Goal: Find specific page/section

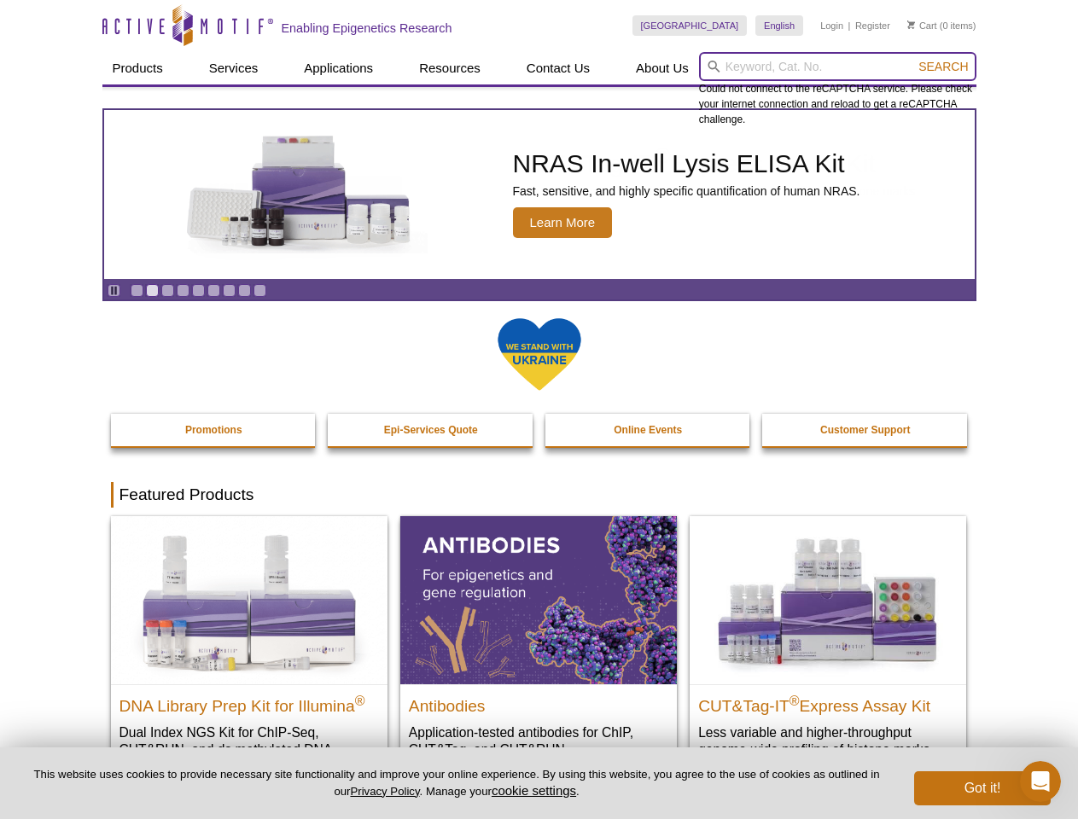
click at [837, 67] on input "search" at bounding box center [837, 66] width 277 height 29
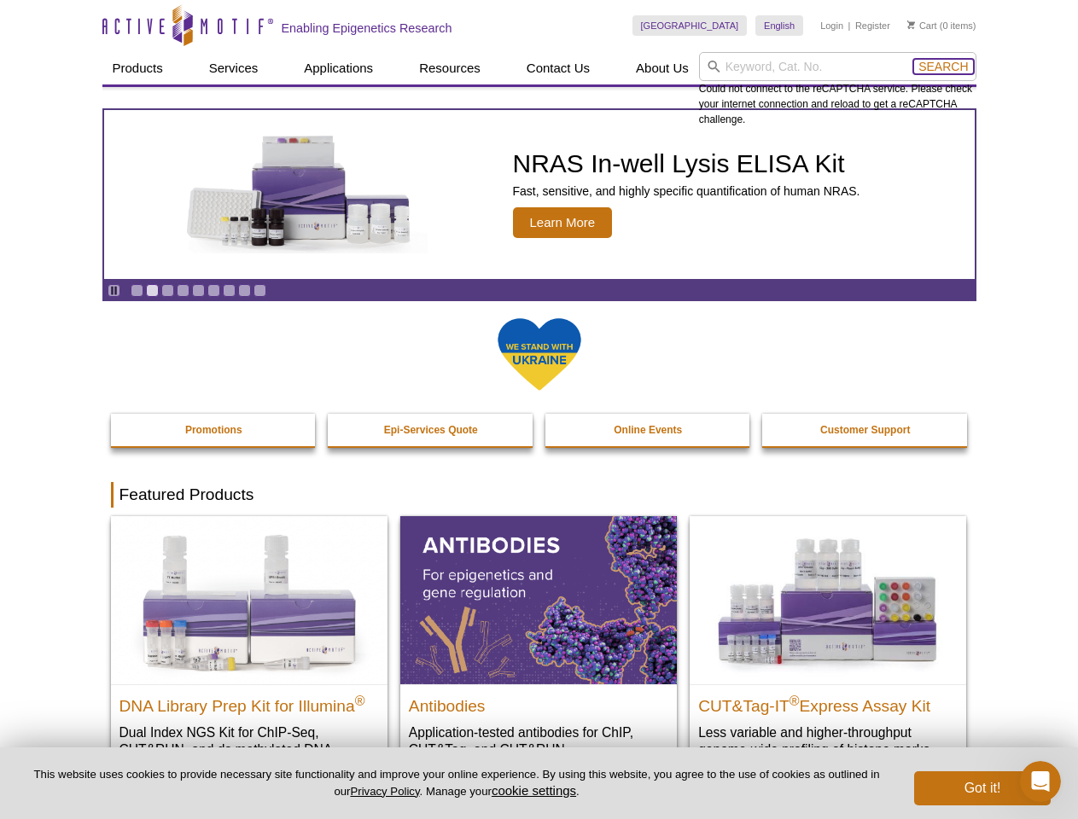
click at [943, 67] on span "Search" at bounding box center [942, 67] width 49 height 14
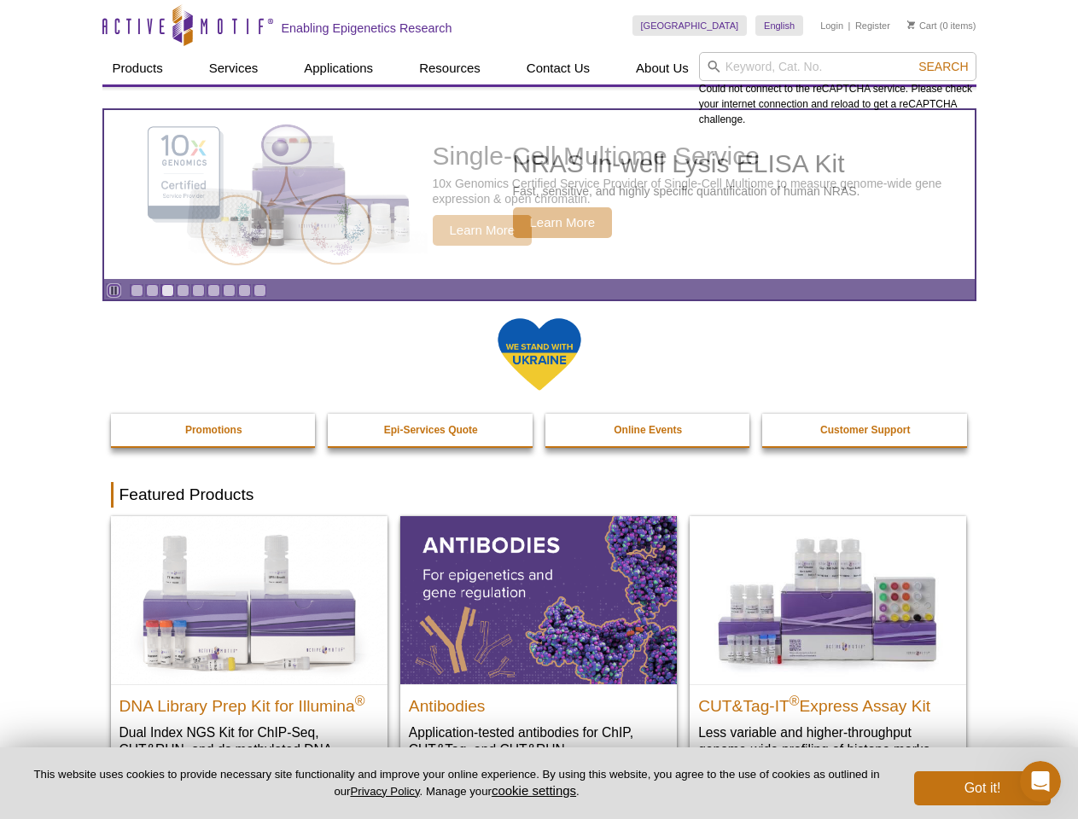
click at [113, 290] on icon "Pause" at bounding box center [113, 290] width 11 height 11
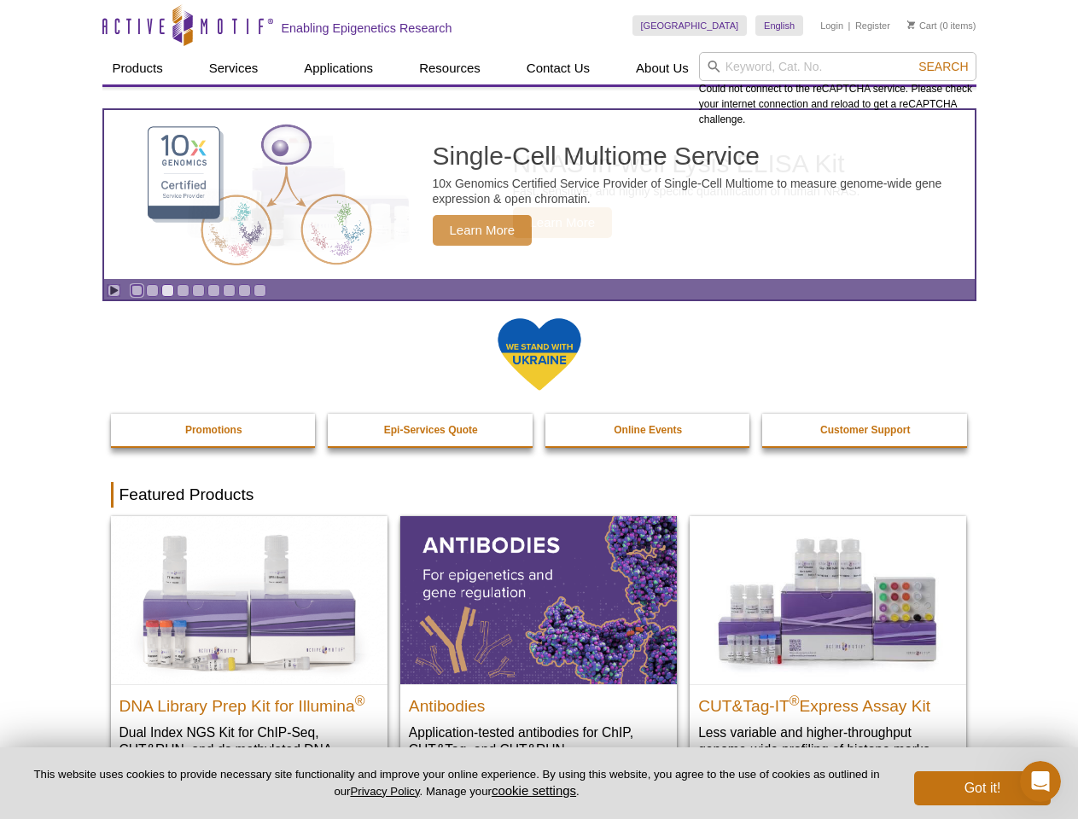
click at [137, 290] on link "Go to slide 1" at bounding box center [137, 290] width 13 height 13
click at [152, 290] on link "Go to slide 2" at bounding box center [152, 290] width 13 height 13
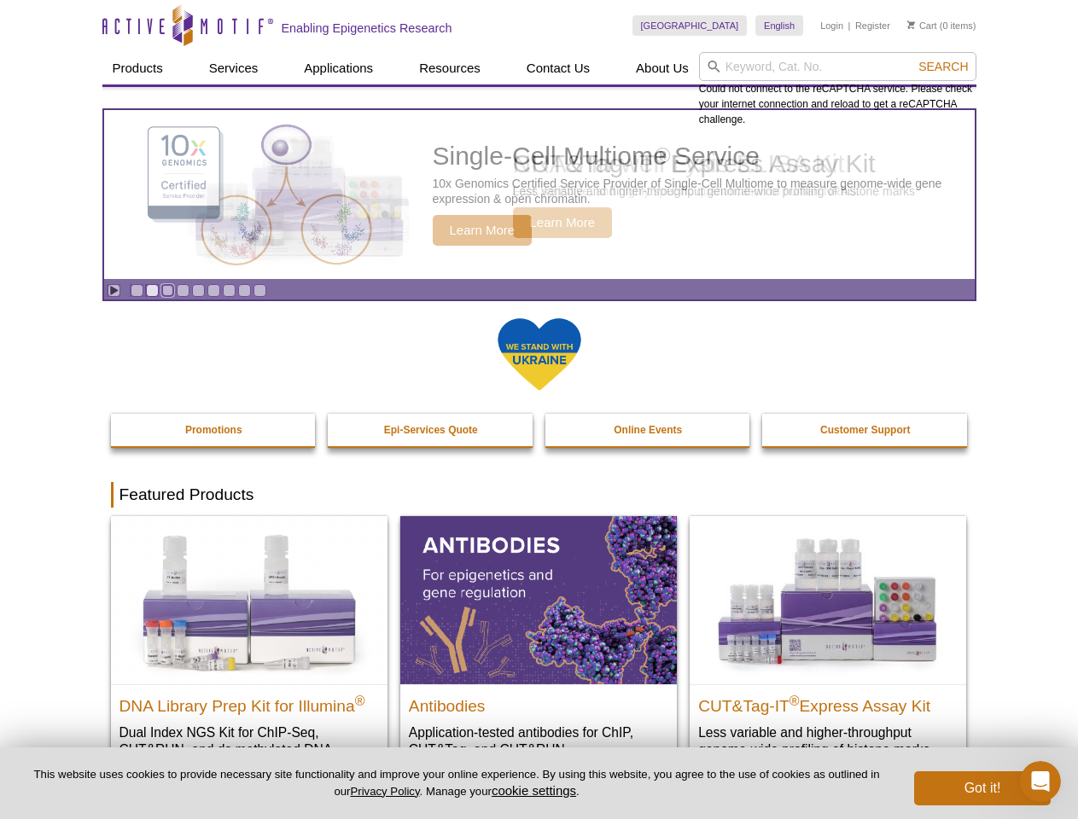
click at [167, 290] on link "Go to slide 3" at bounding box center [167, 290] width 13 height 13
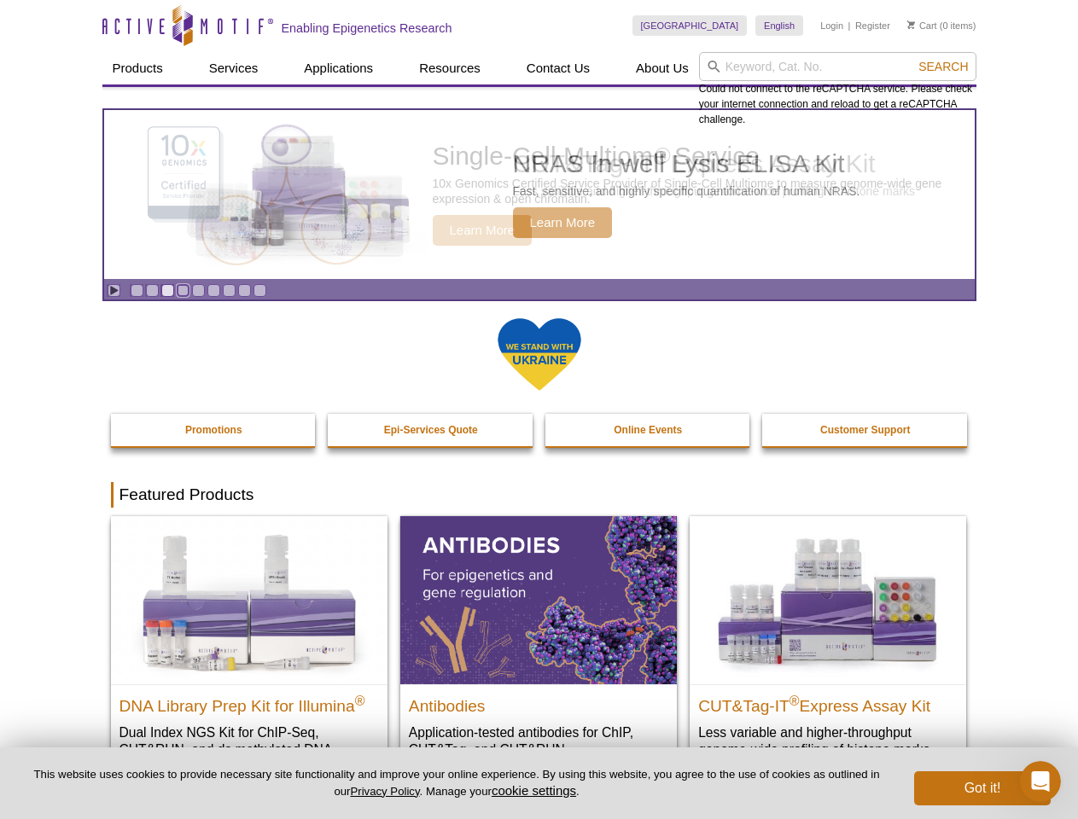
click at [183, 290] on link "Go to slide 4" at bounding box center [183, 290] width 13 height 13
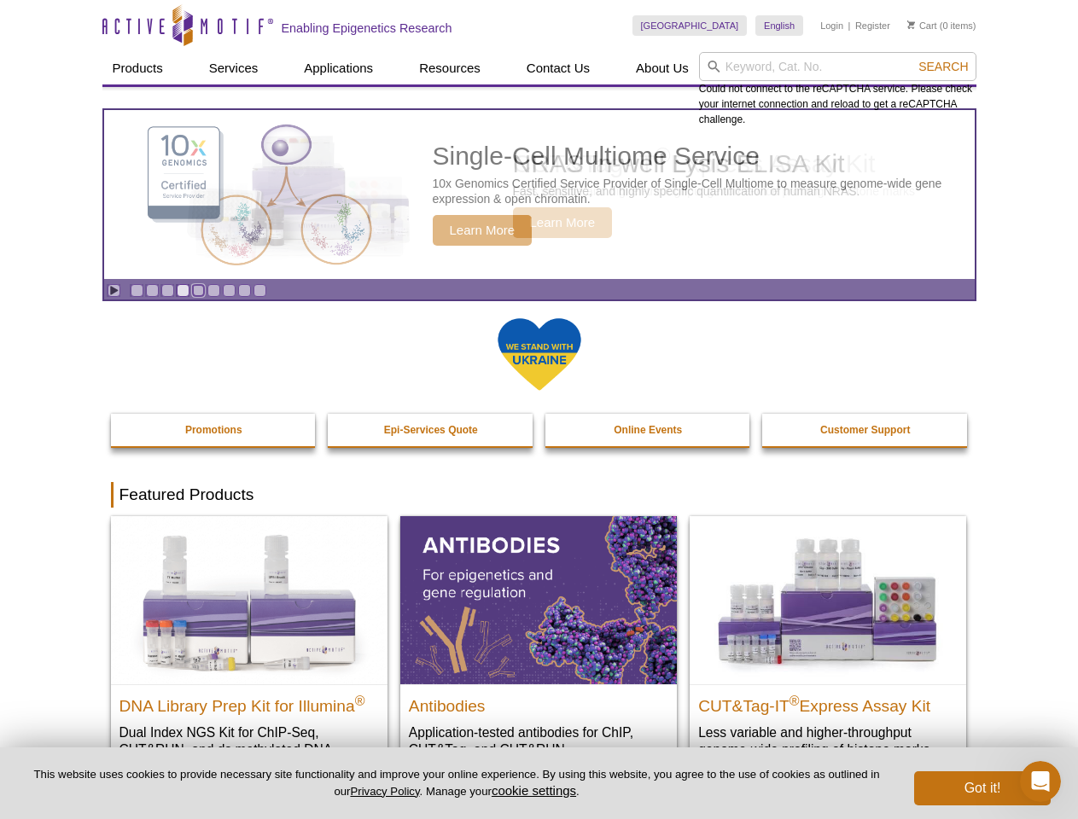
click at [198, 290] on link "Go to slide 5" at bounding box center [198, 290] width 13 height 13
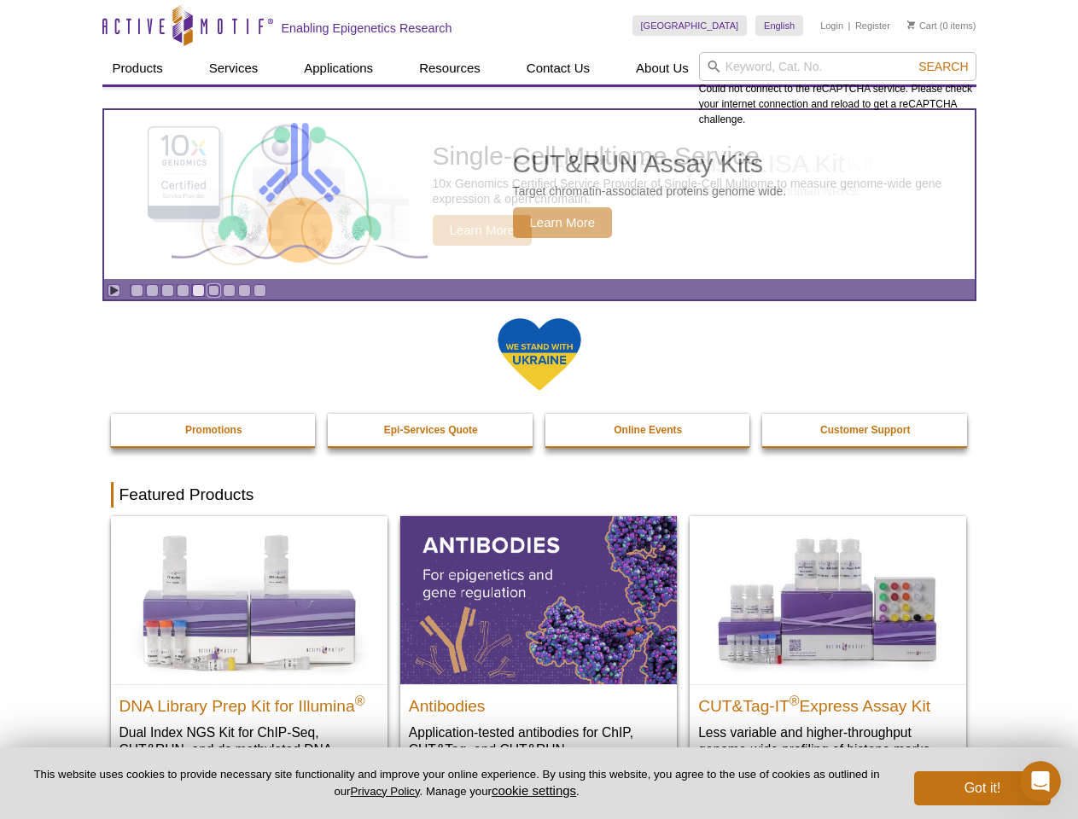
click at [213, 290] on link "Go to slide 6" at bounding box center [213, 290] width 13 height 13
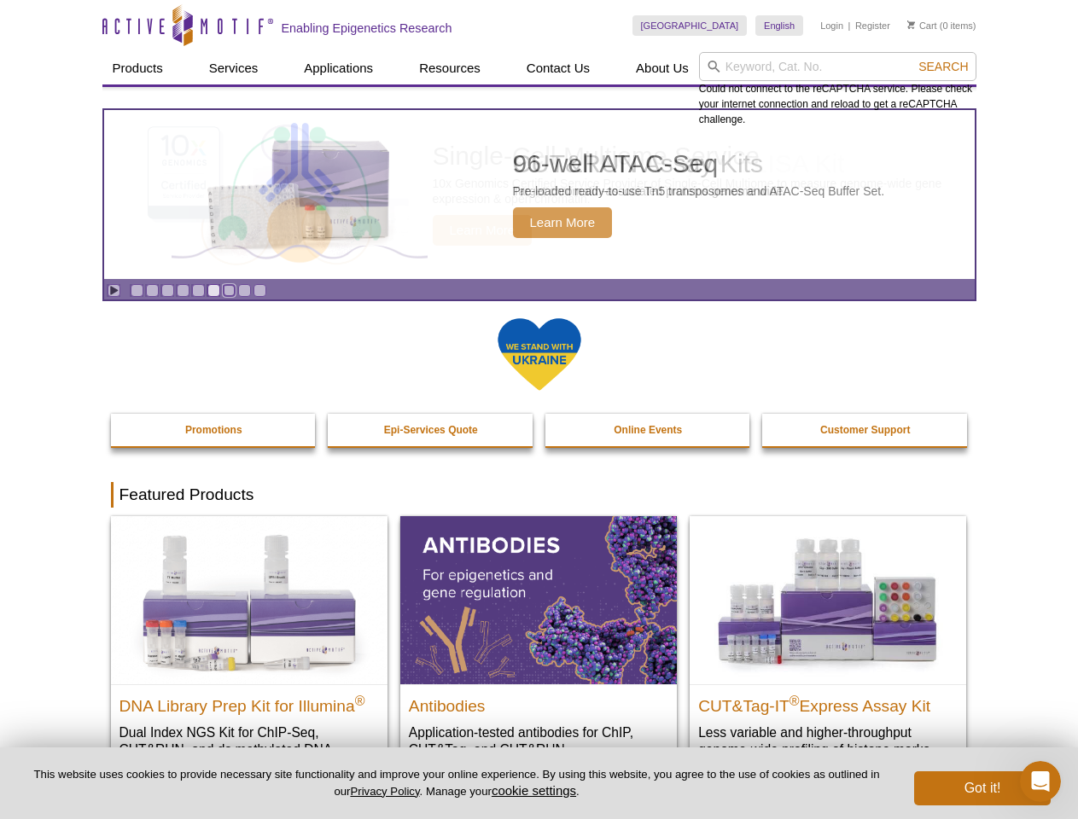
click at [229, 290] on link "Go to slide 7" at bounding box center [229, 290] width 13 height 13
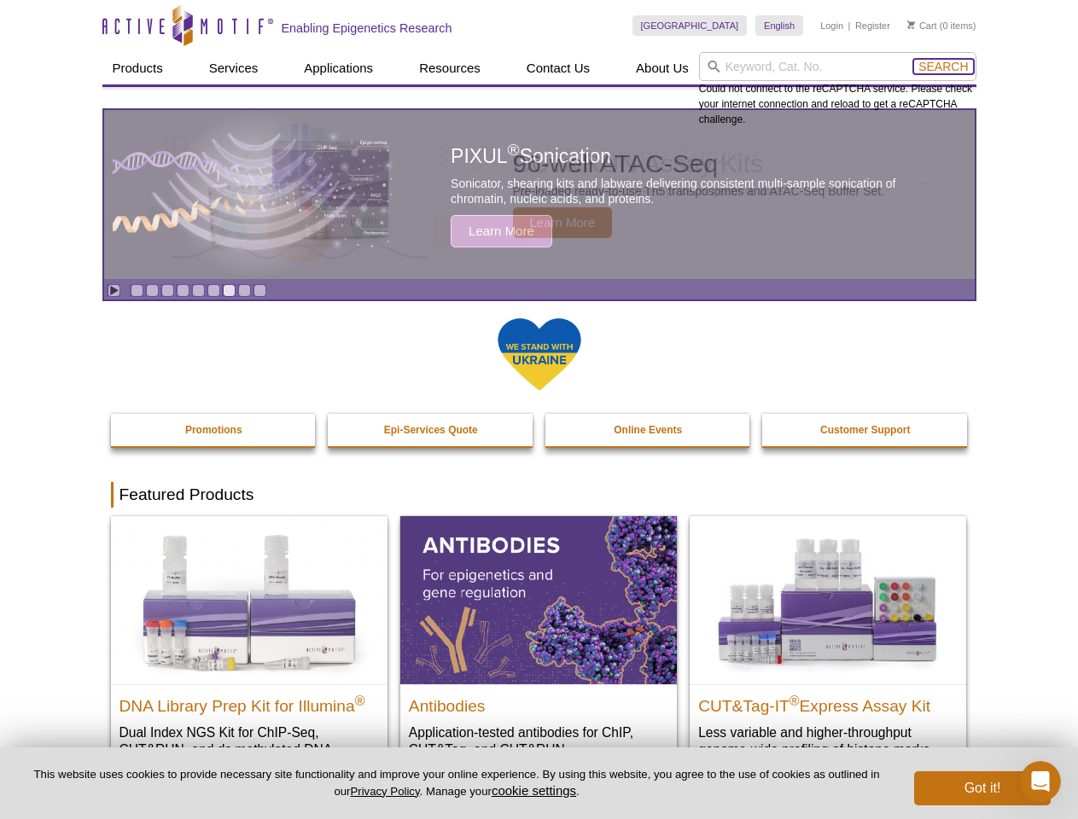
click at [943, 67] on span "Search" at bounding box center [942, 67] width 49 height 14
